Goal: Information Seeking & Learning: Learn about a topic

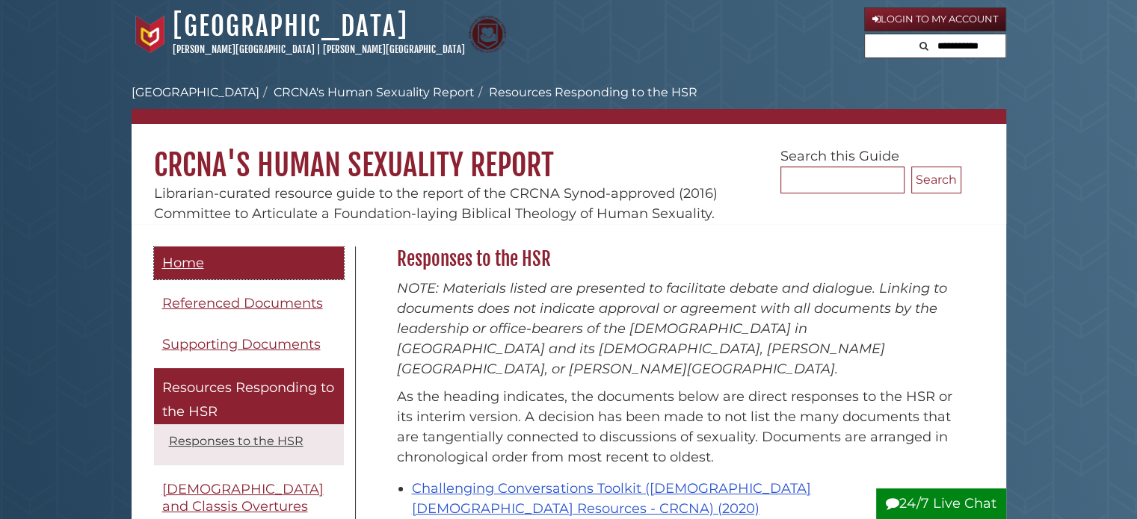
click at [191, 261] on span "Home" at bounding box center [183, 263] width 42 height 16
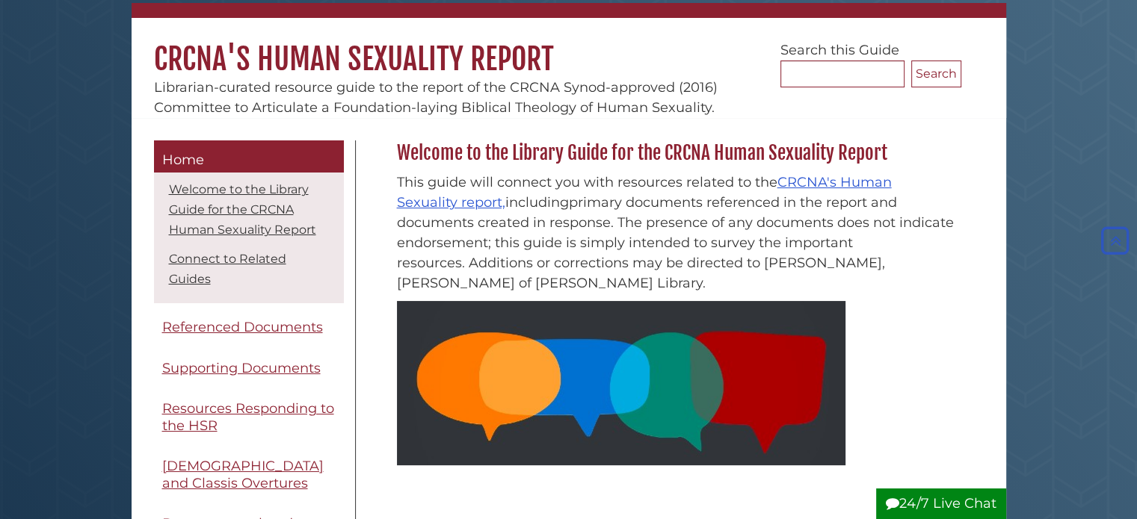
scroll to position [105, 0]
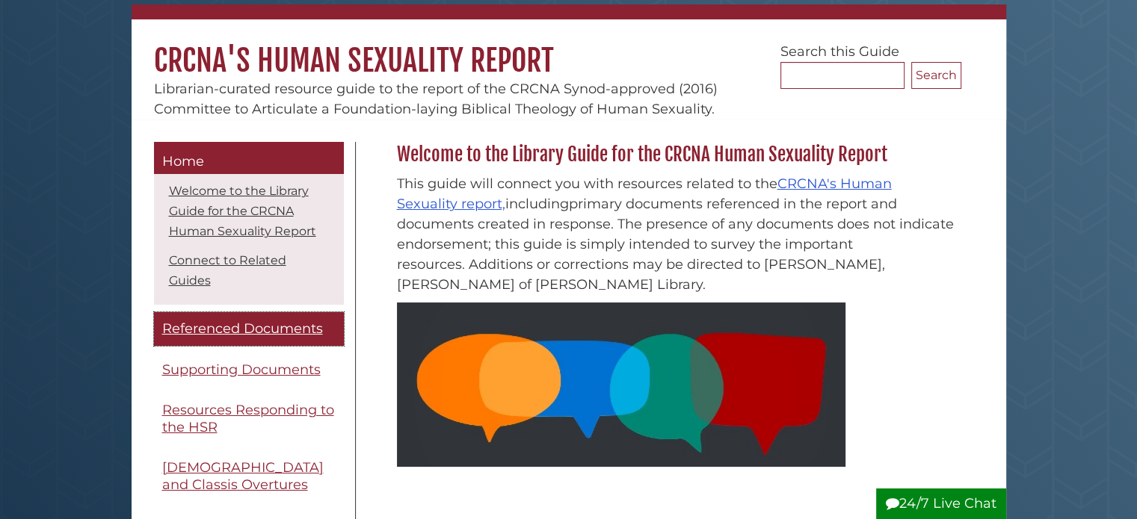
click at [216, 321] on span "Referenced Documents" at bounding box center [242, 329] width 161 height 16
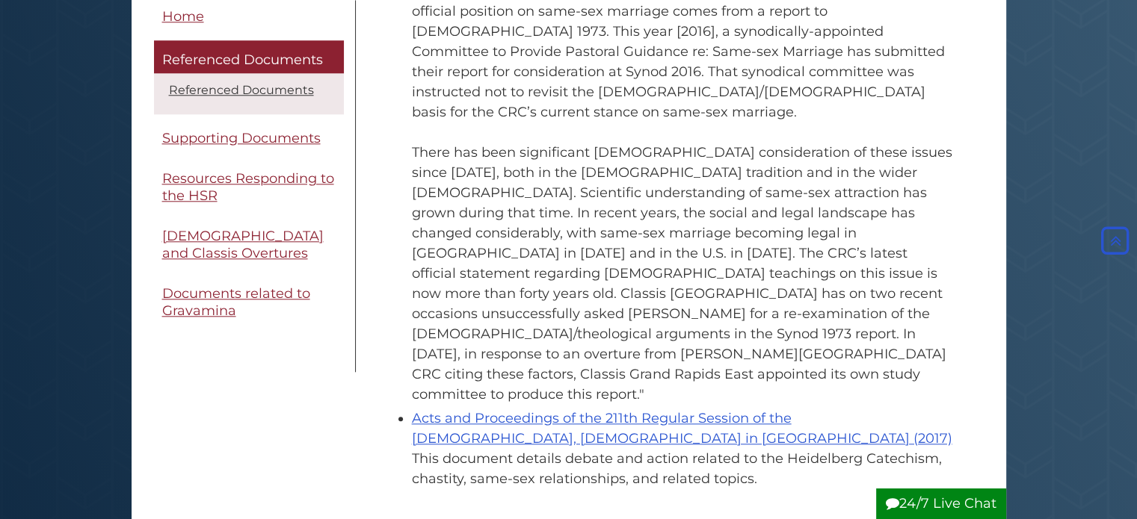
scroll to position [1461, 0]
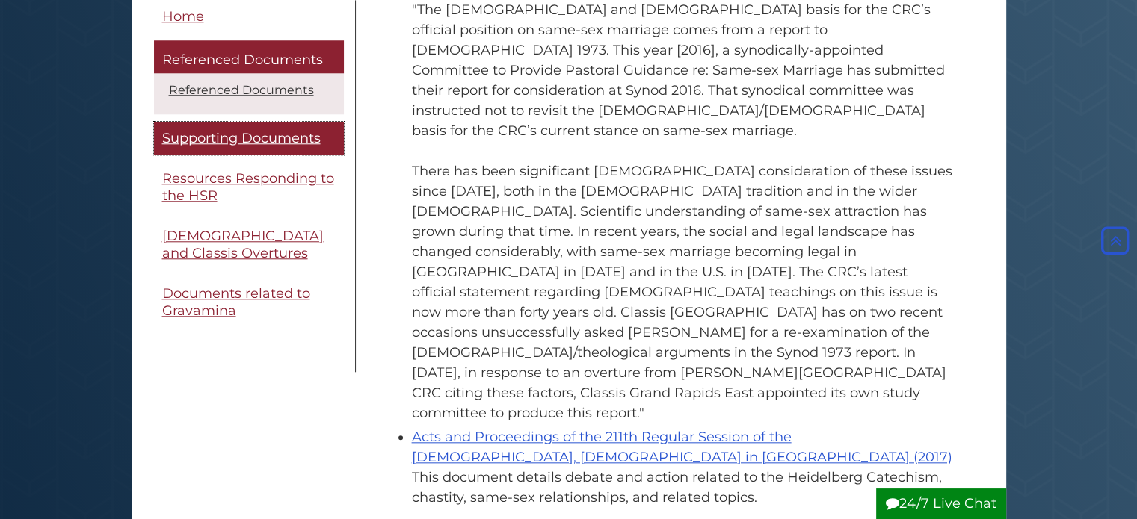
click at [285, 135] on span "Supporting Documents" at bounding box center [241, 138] width 158 height 16
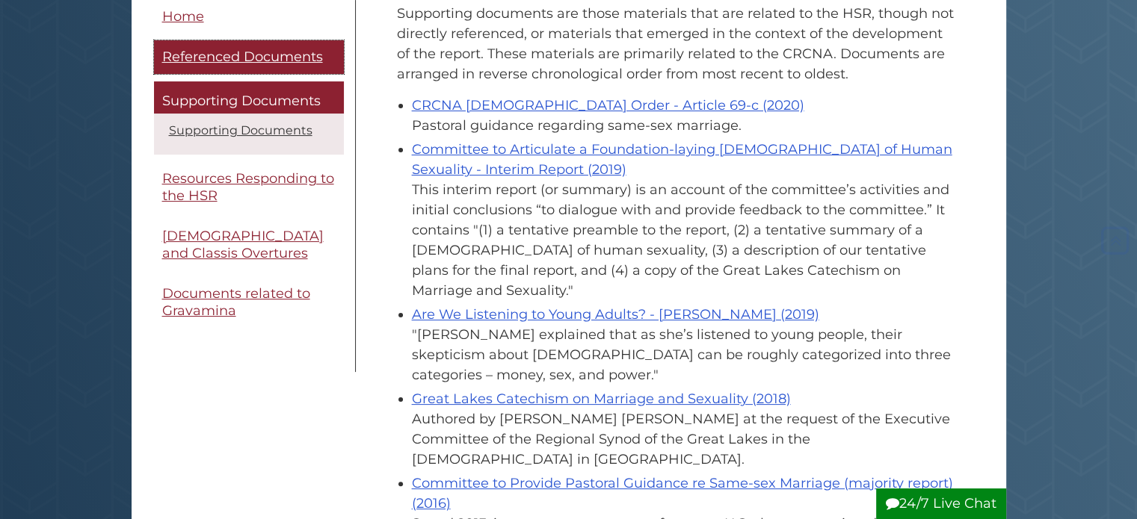
scroll to position [277, 0]
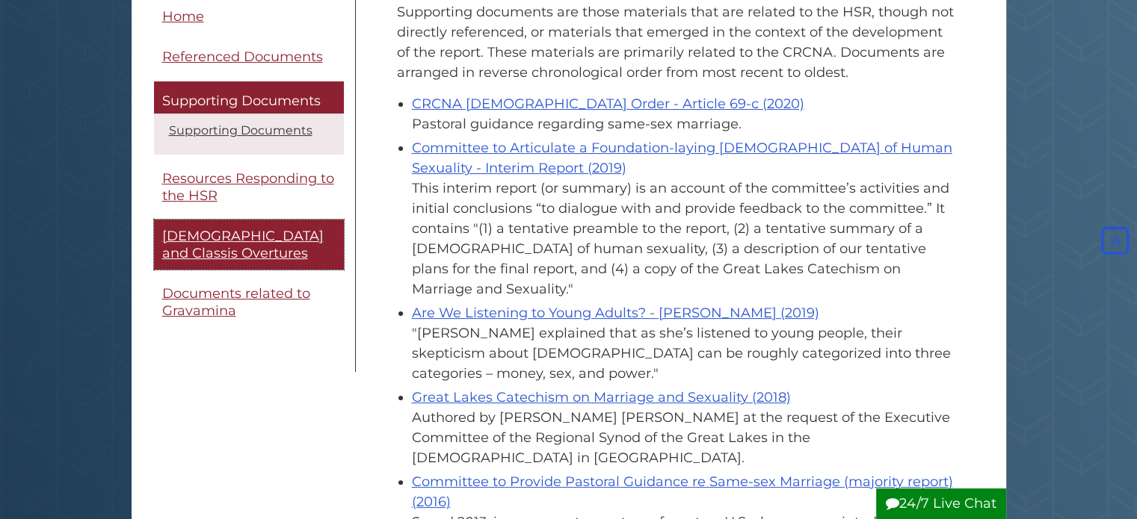
click at [271, 222] on link "[DEMOGRAPHIC_DATA] and Classis Overtures" at bounding box center [249, 245] width 190 height 50
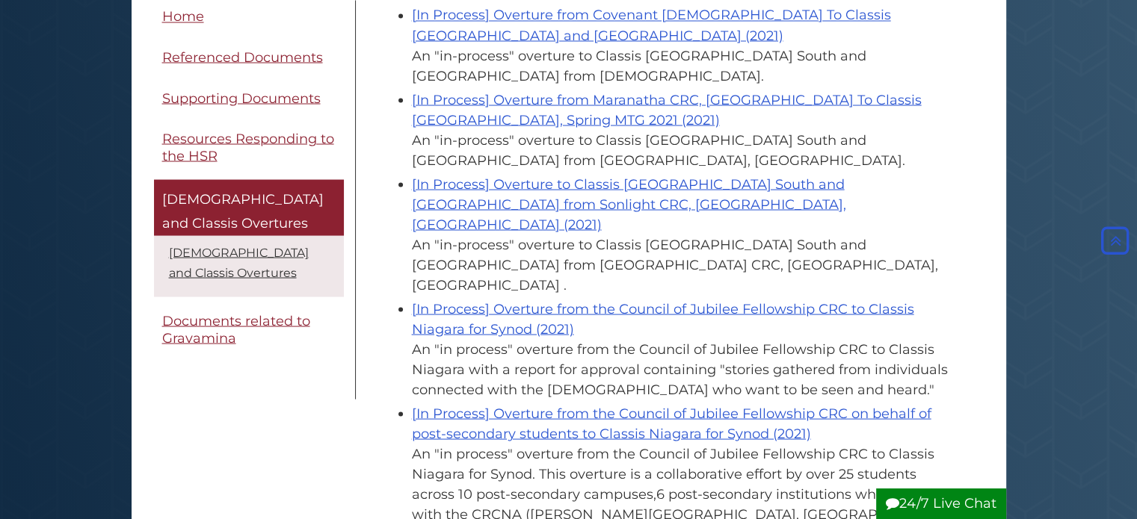
scroll to position [2807, 0]
